Goal: Task Accomplishment & Management: Manage account settings

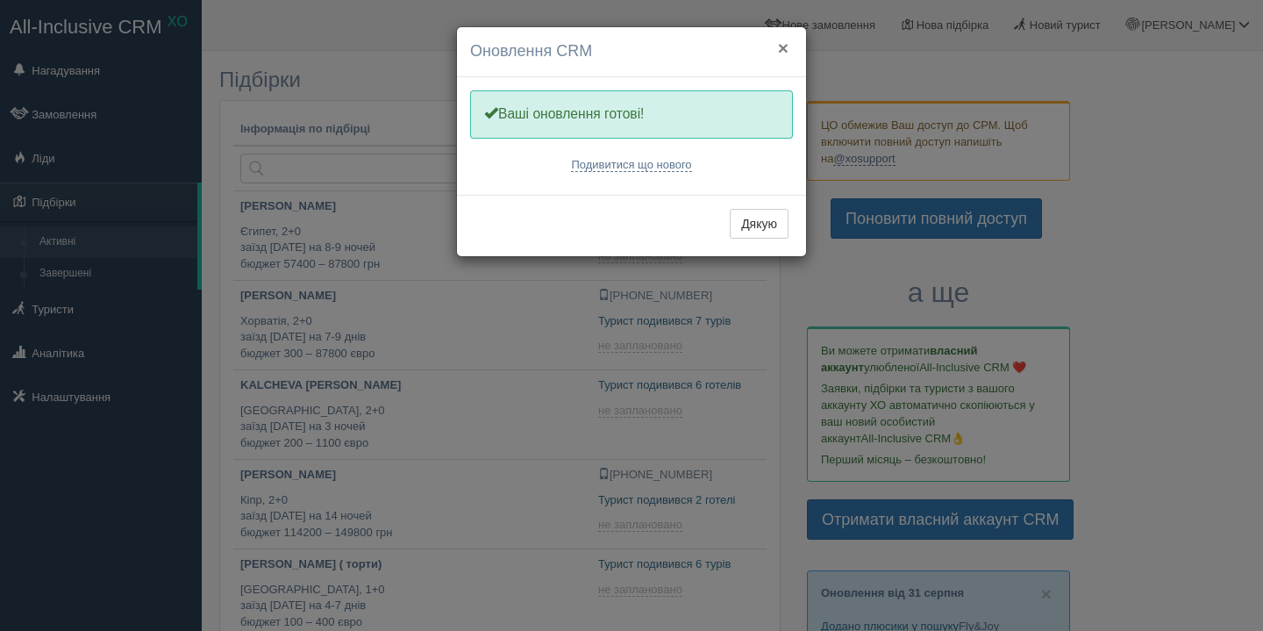
click at [782, 44] on button "×" at bounding box center [783, 48] width 11 height 18
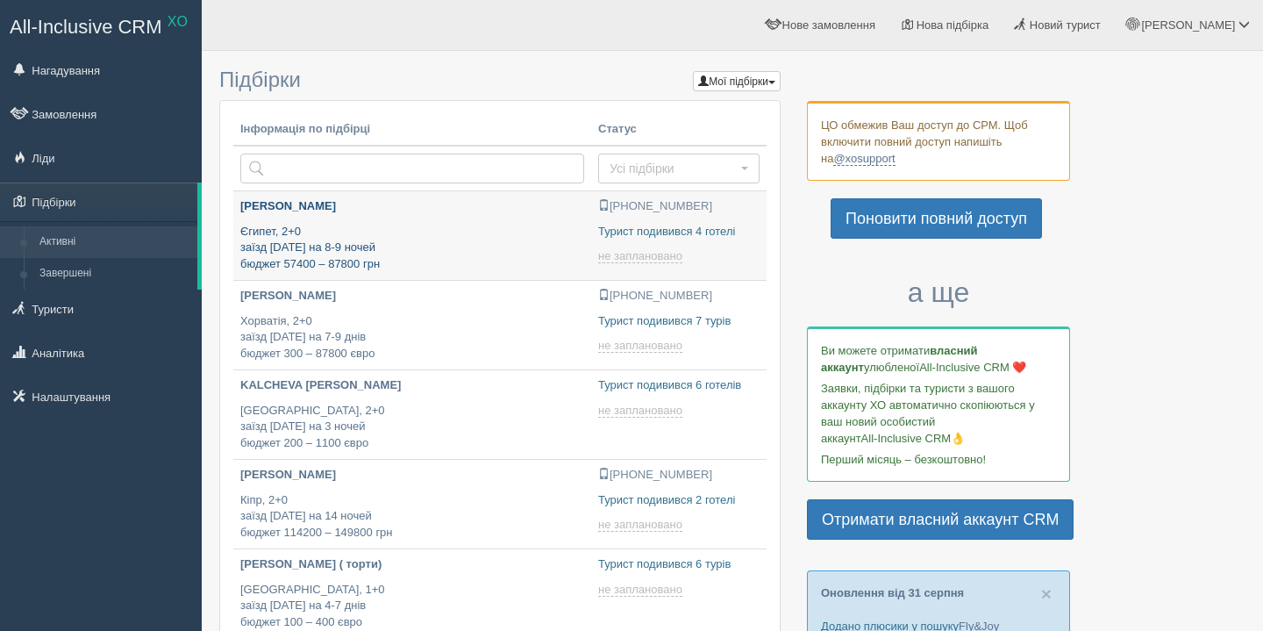
type input "[DATE] 12:10"
click at [253, 212] on p "[PERSON_NAME]" at bounding box center [412, 206] width 344 height 17
type input "[DATE] 12:10"
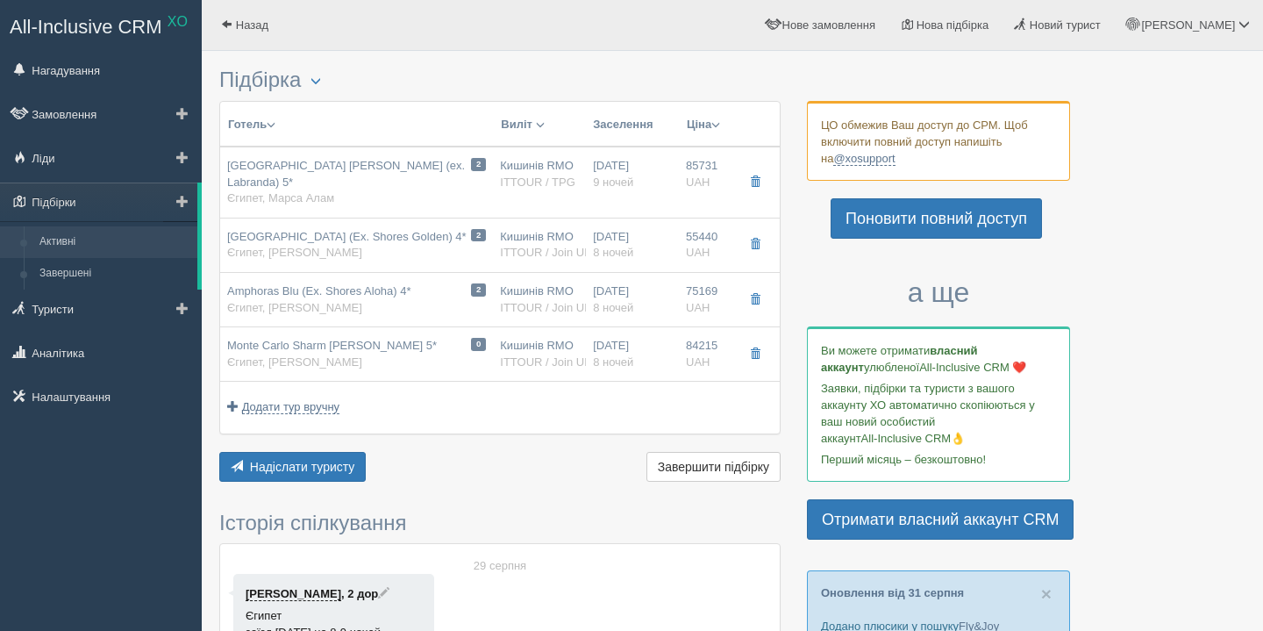
click at [118, 239] on link "Активні" at bounding box center [115, 242] width 166 height 32
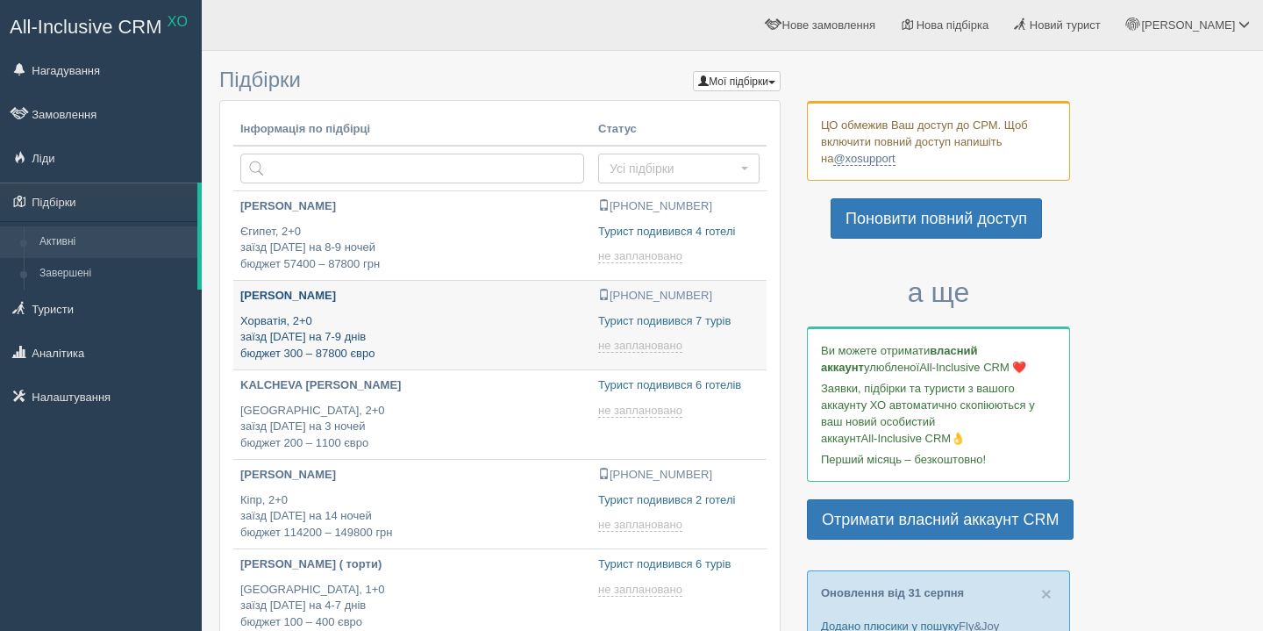
type input "[DATE] 12:10"
click at [266, 296] on p "[PERSON_NAME]" at bounding box center [412, 296] width 344 height 17
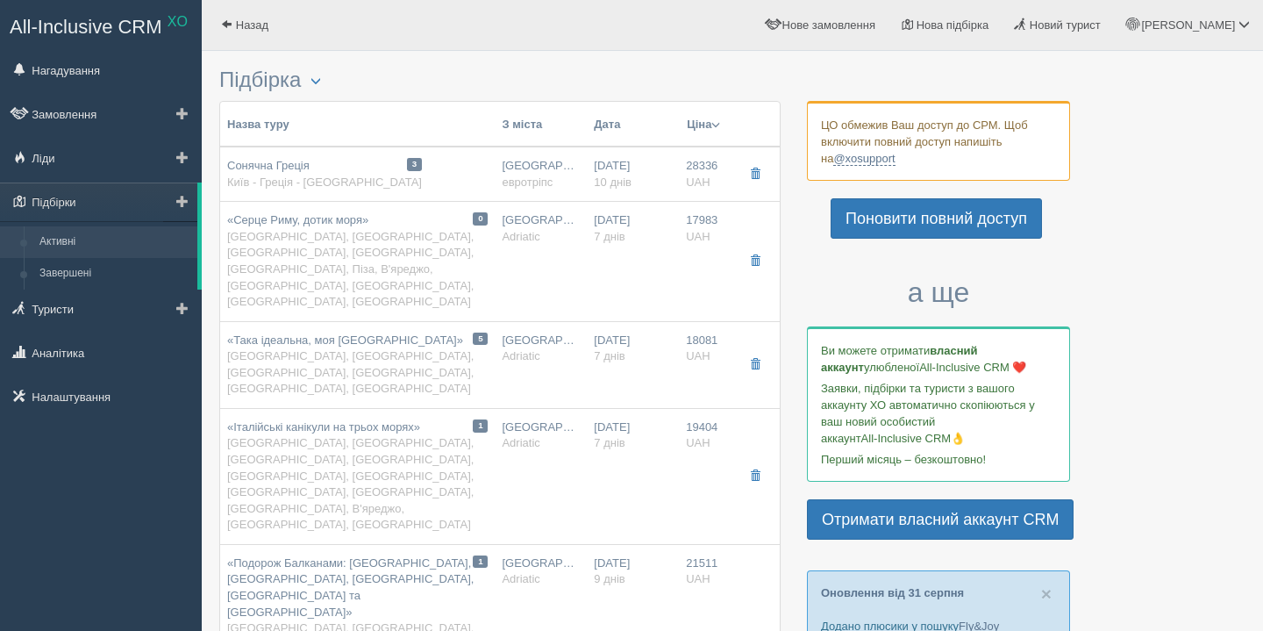
click at [77, 239] on link "Активні" at bounding box center [115, 242] width 166 height 32
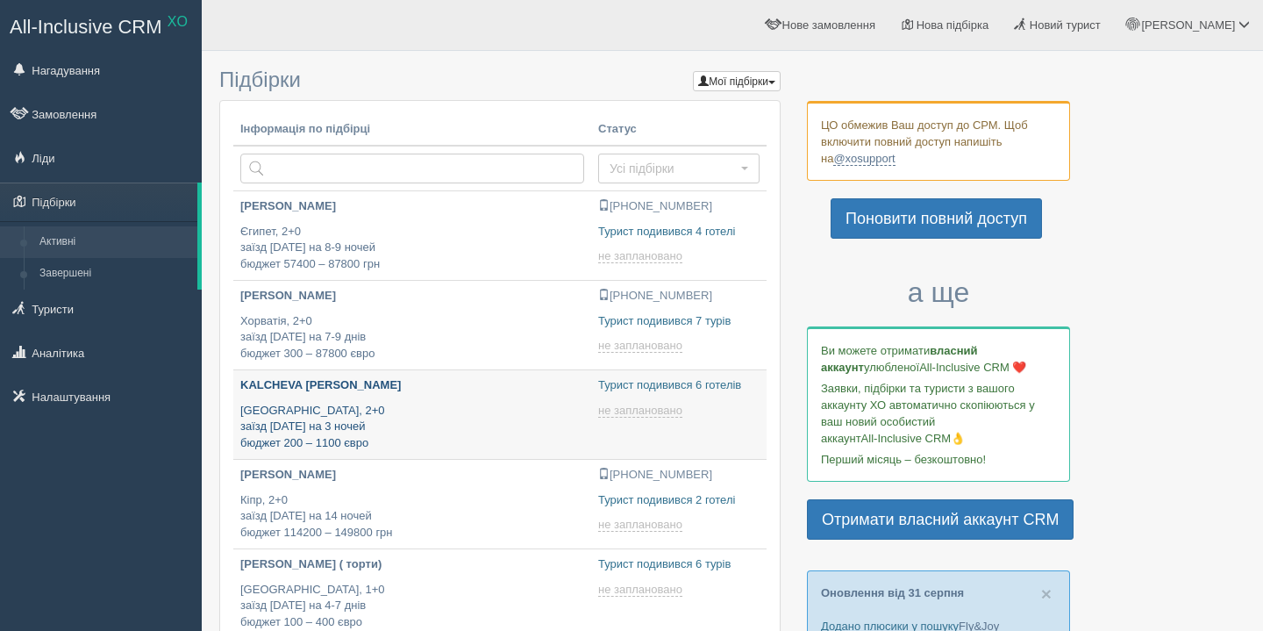
type input "[DATE] 16:45"
click at [303, 386] on p "KALCHEVA [PERSON_NAME]" at bounding box center [412, 385] width 344 height 17
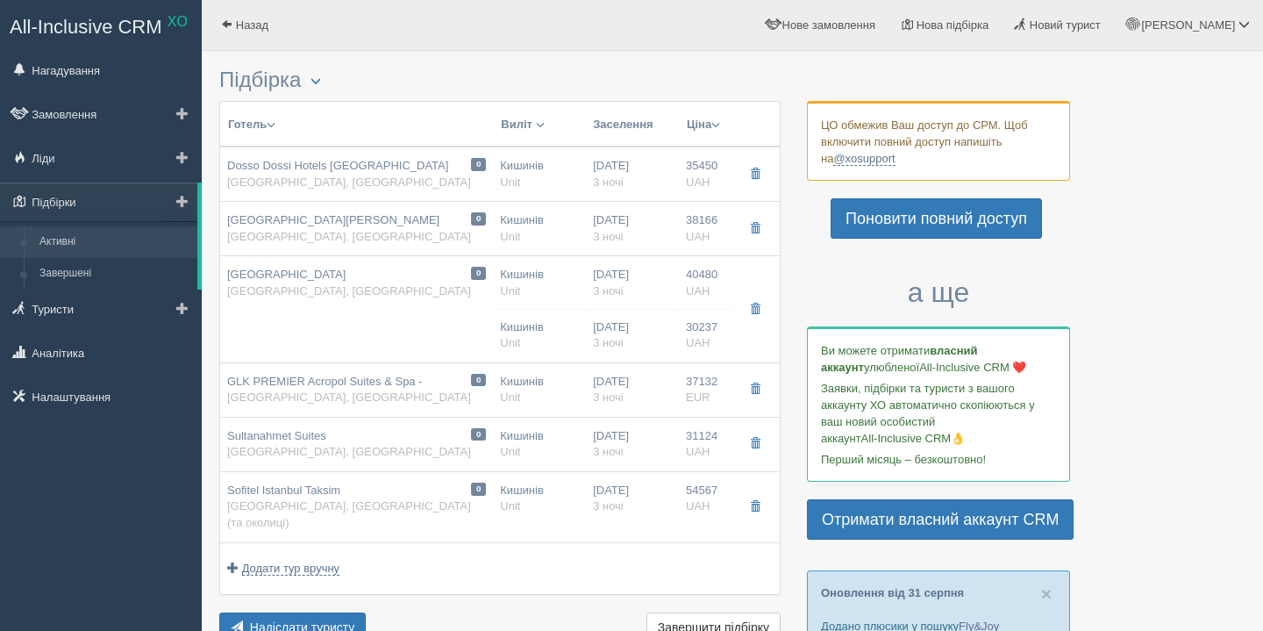
click at [114, 243] on link "Активні" at bounding box center [115, 242] width 166 height 32
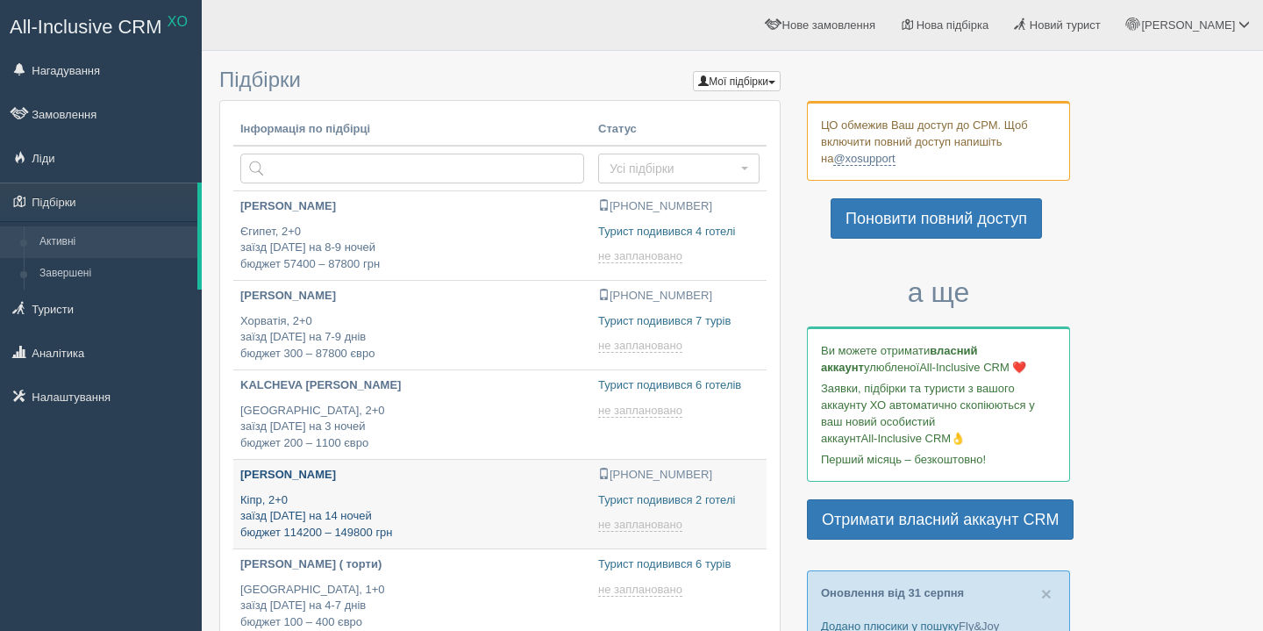
type input "[DATE] 21:55"
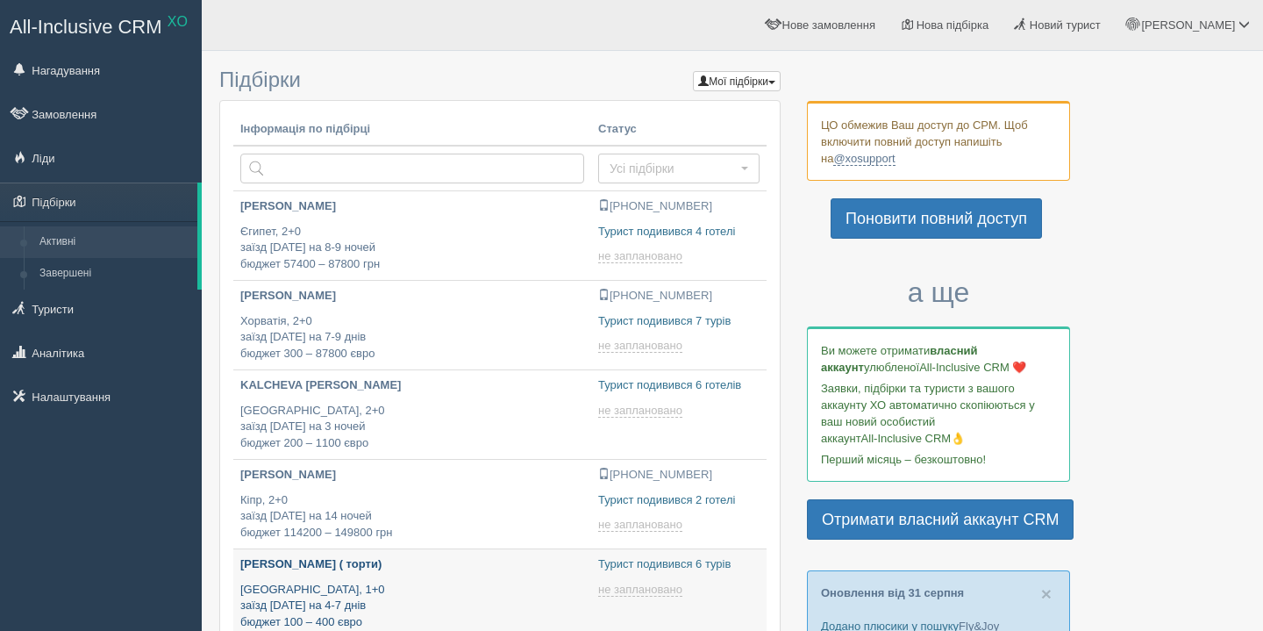
type input "[DATE] 19:10"
click at [296, 559] on p "[PERSON_NAME] ( торти)" at bounding box center [412, 564] width 344 height 17
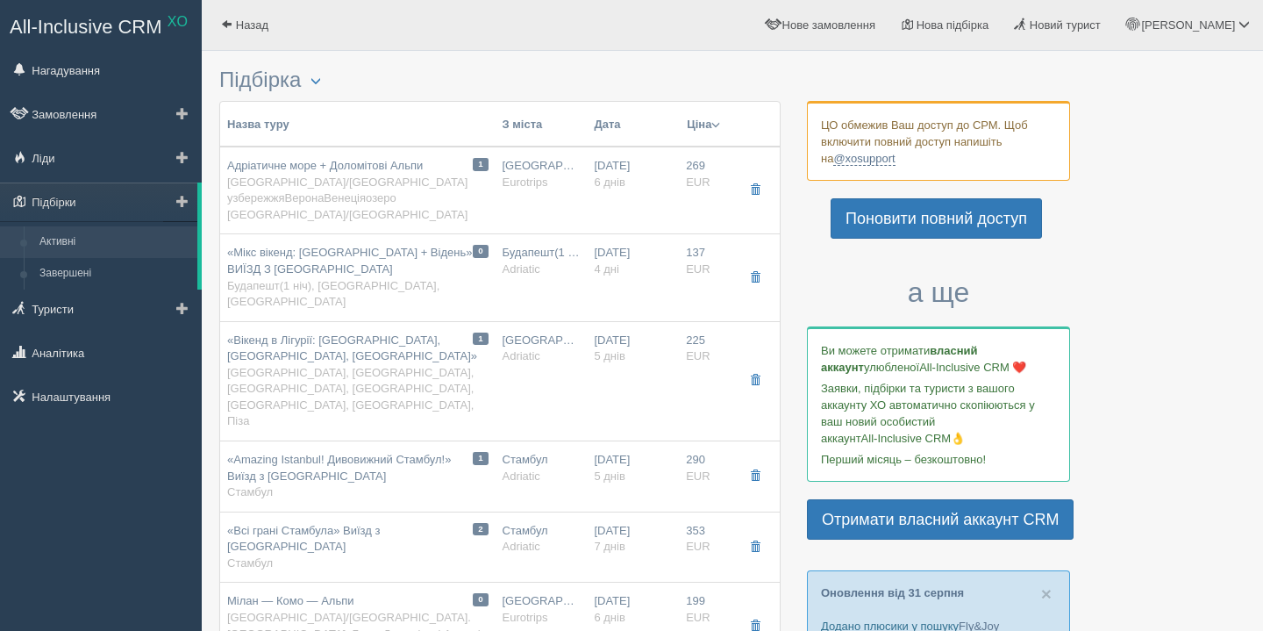
click at [98, 249] on link "Активні" at bounding box center [115, 242] width 166 height 32
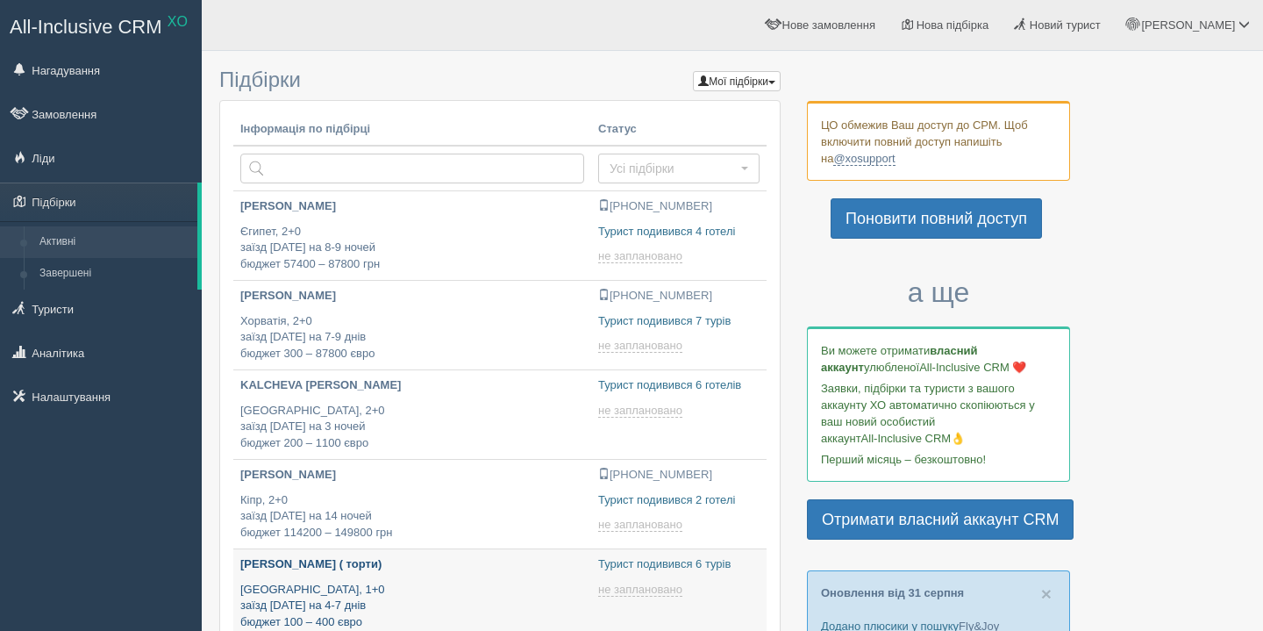
type input "[DATE] 19:10"
type input "[DATE] 21:55"
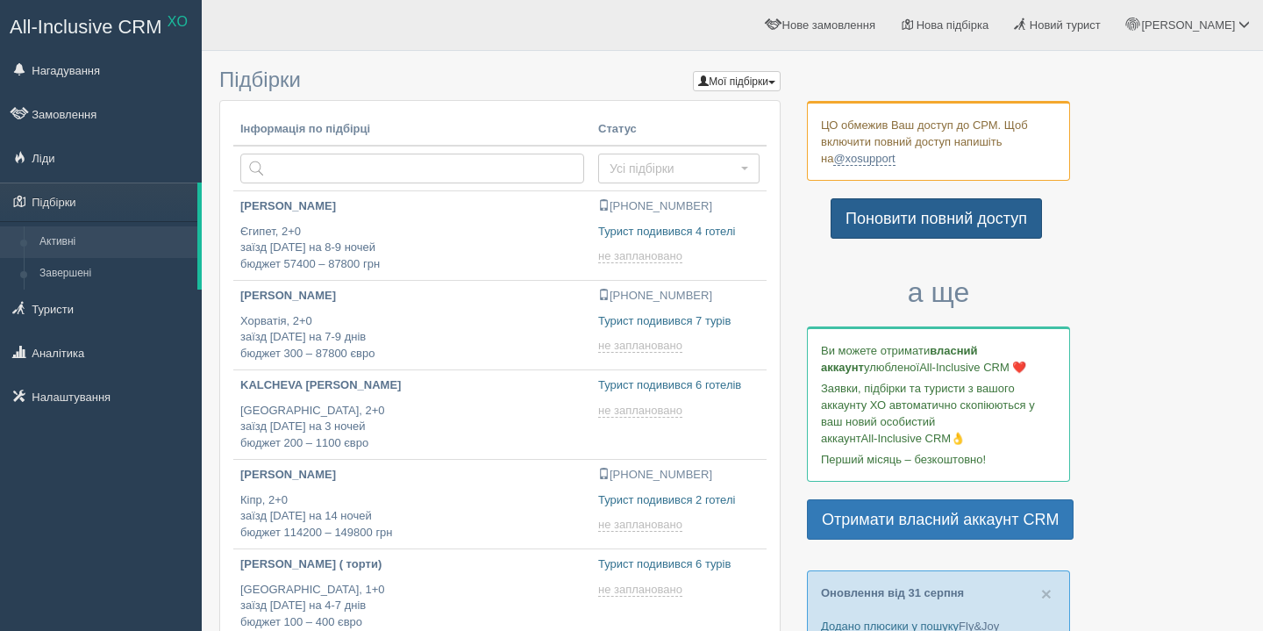
click at [934, 224] on link "Поновити повний доступ" at bounding box center [936, 218] width 211 height 40
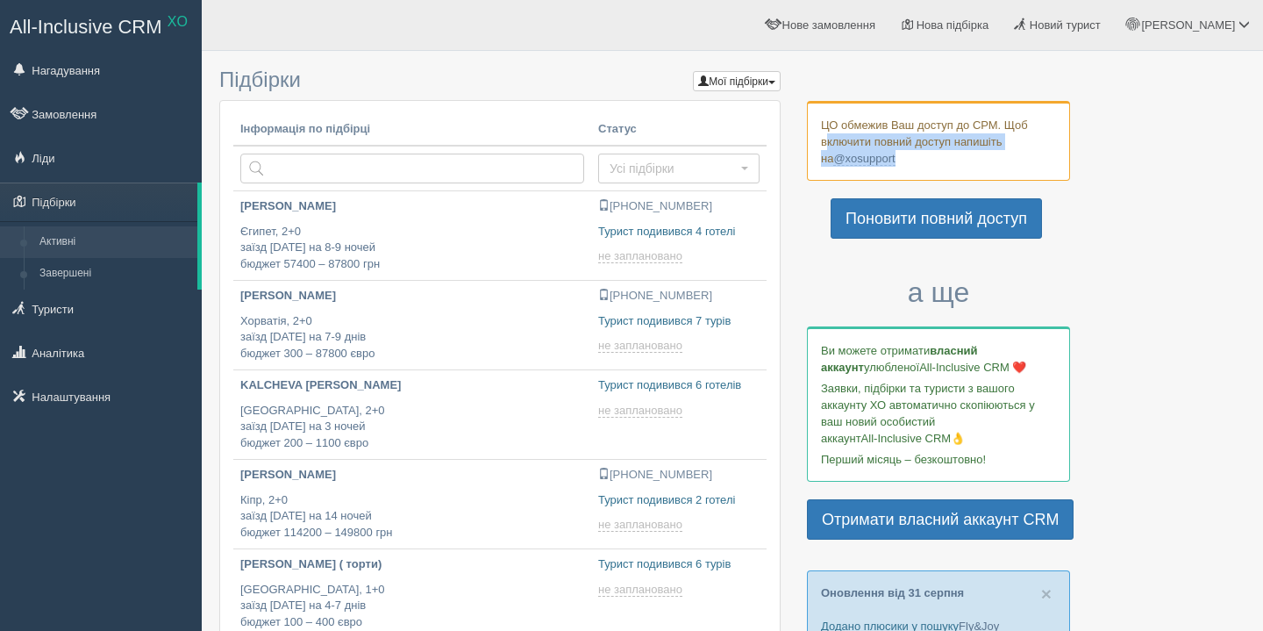
drag, startPoint x: 1010, startPoint y: 130, endPoint x: 1048, endPoint y: 154, distance: 45.0
click at [1048, 154] on div "ЦО обмежив Ваш доступ до СРМ. Щоб включити повний доступ напишіть на @xosupport" at bounding box center [938, 141] width 263 height 80
copy div "Щоб включити повний доступ напишіть на @xosupport"
drag, startPoint x: 842, startPoint y: 124, endPoint x: 914, endPoint y: 161, distance: 81.2
click at [914, 161] on div "ЦО обмежив Ваш доступ до СРМ. Щоб включити повний доступ напишіть на @xosupport" at bounding box center [938, 141] width 263 height 80
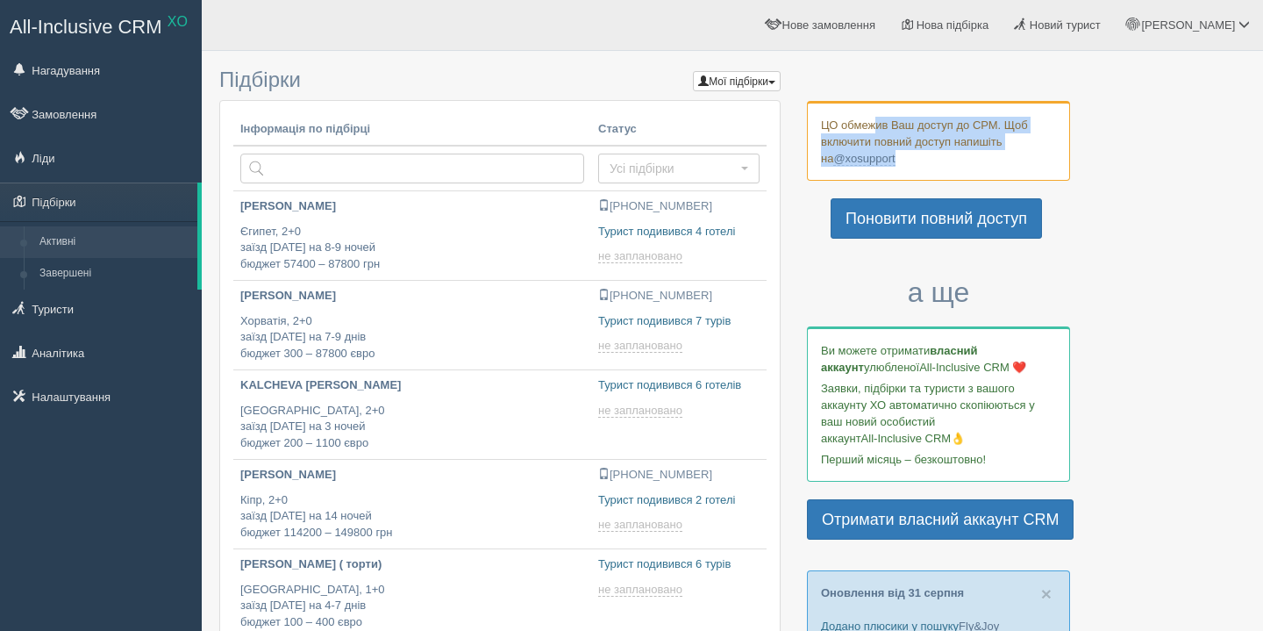
copy div "обмежив Ваш доступ до СРМ. Щоб включити повний доступ напишіть на @xosupport"
